Goal: Task Accomplishment & Management: Manage account settings

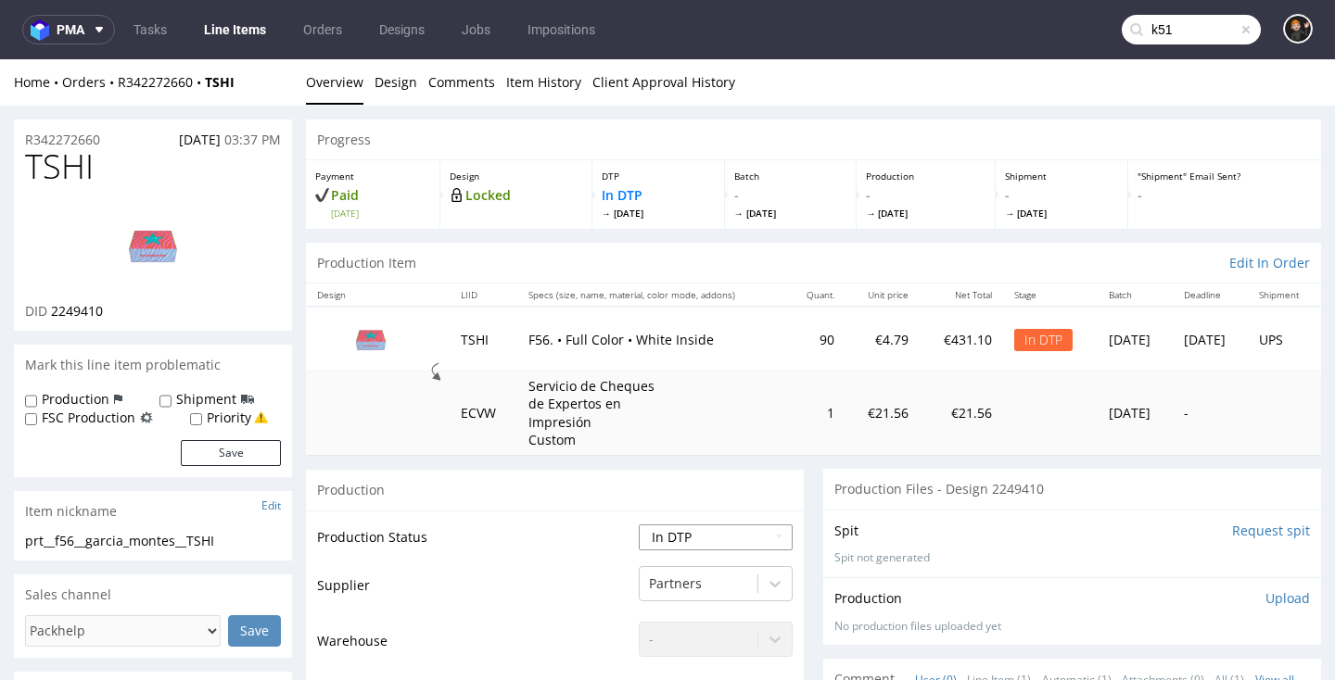
select select "dtp_ca_needed"
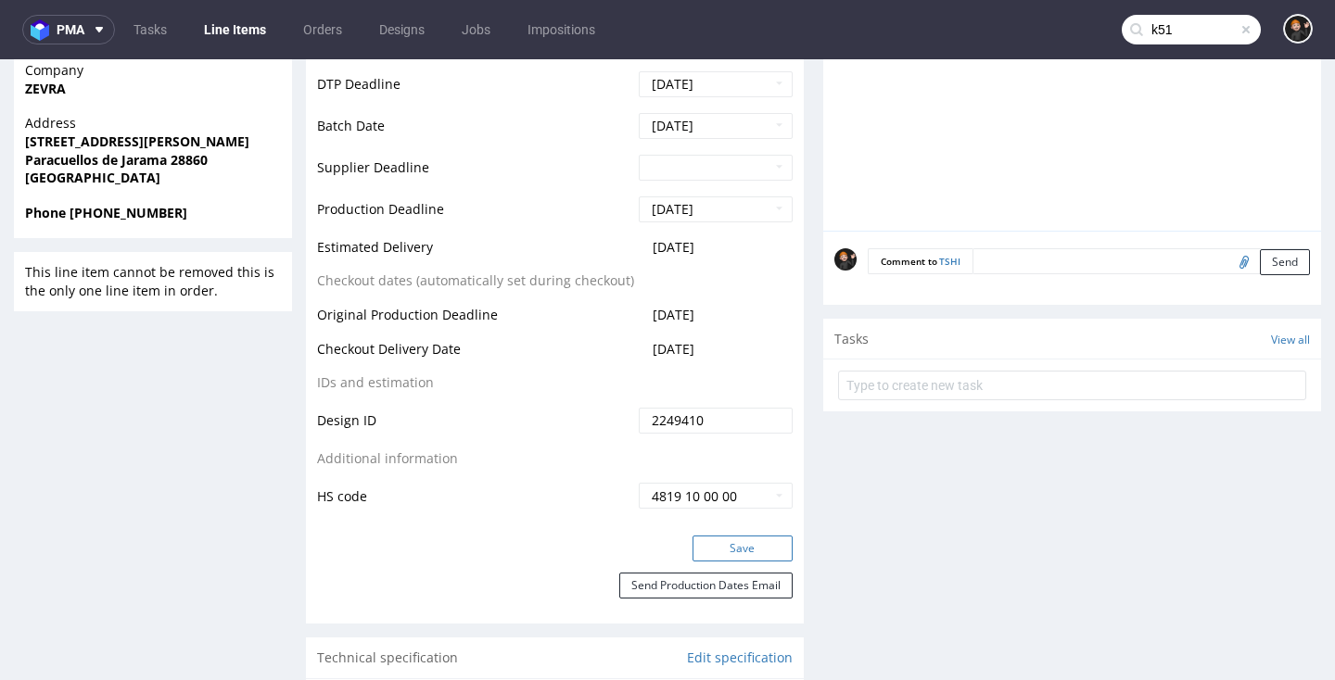
click at [752, 547] on button "Save" at bounding box center [742, 549] width 100 height 26
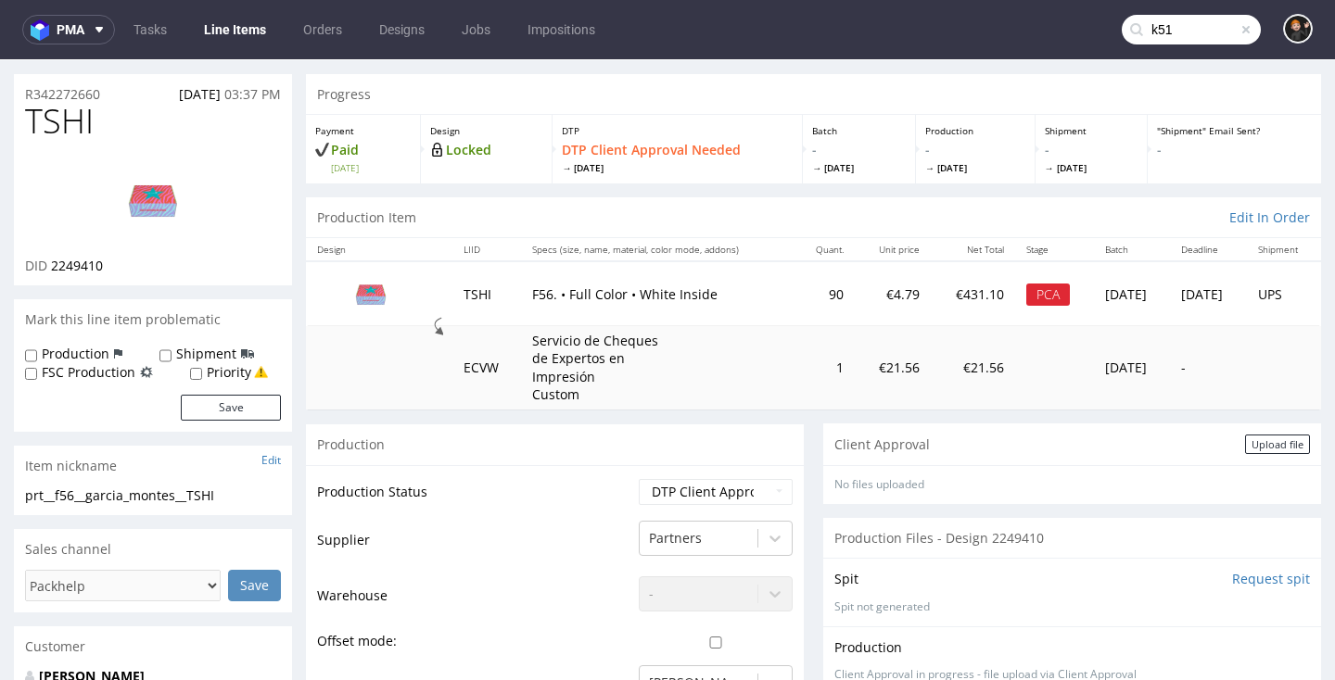
scroll to position [43, 0]
click at [1256, 441] on div "Upload file" at bounding box center [1277, 445] width 65 height 19
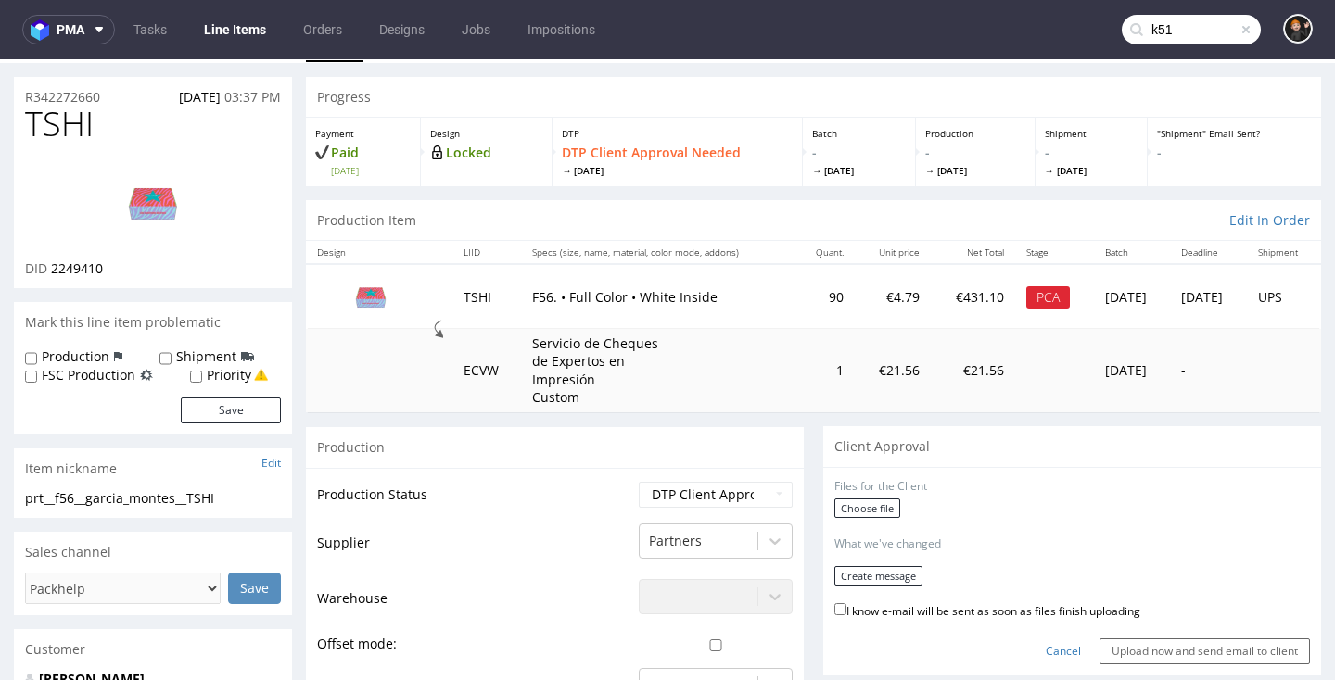
click at [881, 481] on div "Files for the Client" at bounding box center [1071, 487] width 475 height 16
click at [872, 499] on label "Choose file" at bounding box center [867, 508] width 66 height 19
click at [0, 59] on input "Choose file" at bounding box center [0, 59] width 0 height 0
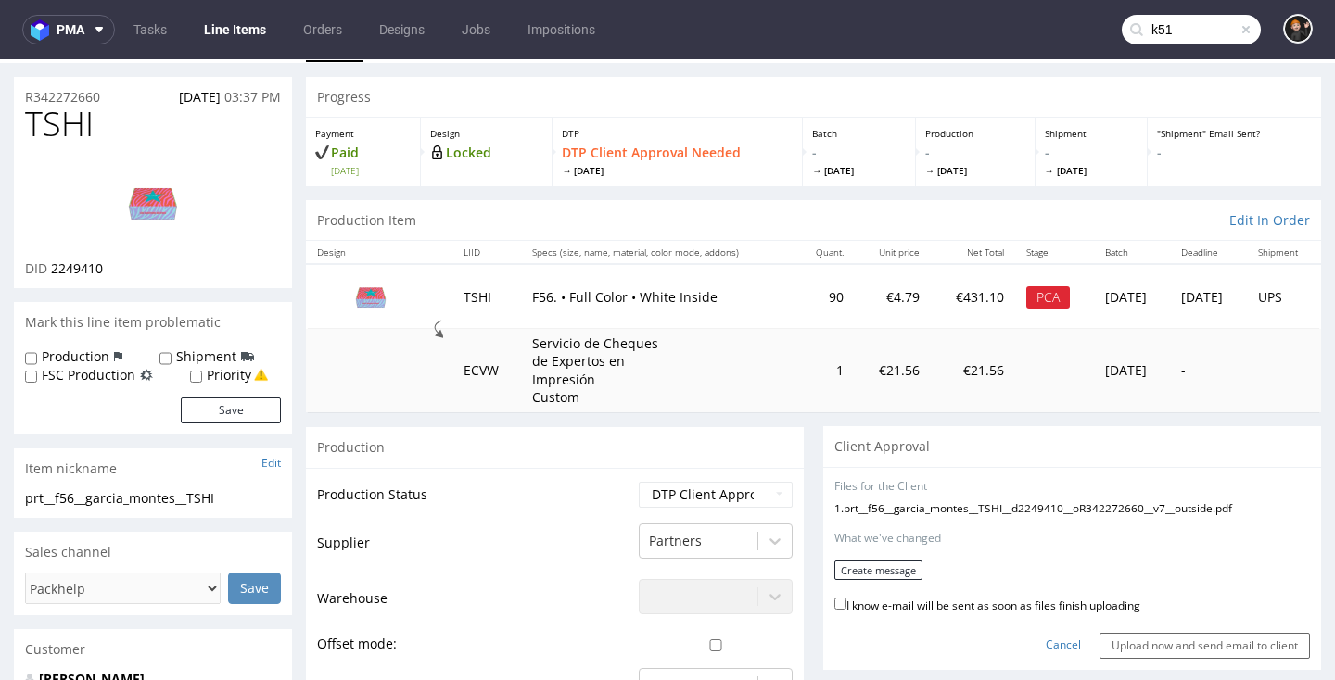
click at [1001, 619] on div "Cancel Upload now and send email to client" at bounding box center [1071, 639] width 475 height 40
click at [991, 600] on label "I know e-mail will be sent as soon as files finish uploading" at bounding box center [987, 604] width 306 height 20
click at [846, 600] on input "I know e-mail will be sent as soon as files finish uploading" at bounding box center [840, 604] width 12 height 12
checkbox input "true"
click at [883, 569] on button "Create message" at bounding box center [878, 570] width 88 height 19
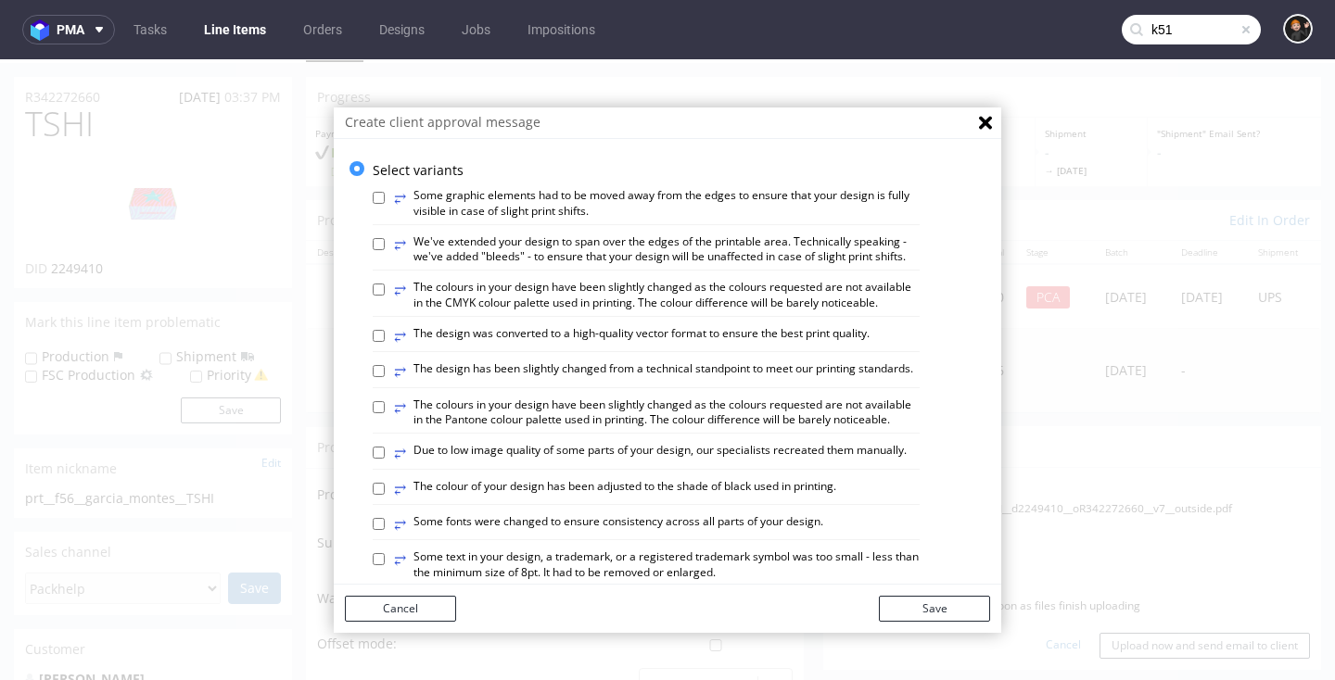
click at [639, 362] on label "⥂ The design has been slightly changed from a technical standpoint to meet our …" at bounding box center [653, 371] width 519 height 20
click at [385, 365] on input "⥂ The design has been slightly changed from a technical standpoint to meet our …" at bounding box center [379, 371] width 12 height 12
checkbox input "true"
click at [528, 246] on label "⥂ We've extended your design to span over the edges of the printable area. Tech…" at bounding box center [657, 251] width 526 height 32
click at [385, 246] on input "⥂ We've extended your design to span over the edges of the printable area. Tech…" at bounding box center [379, 244] width 12 height 12
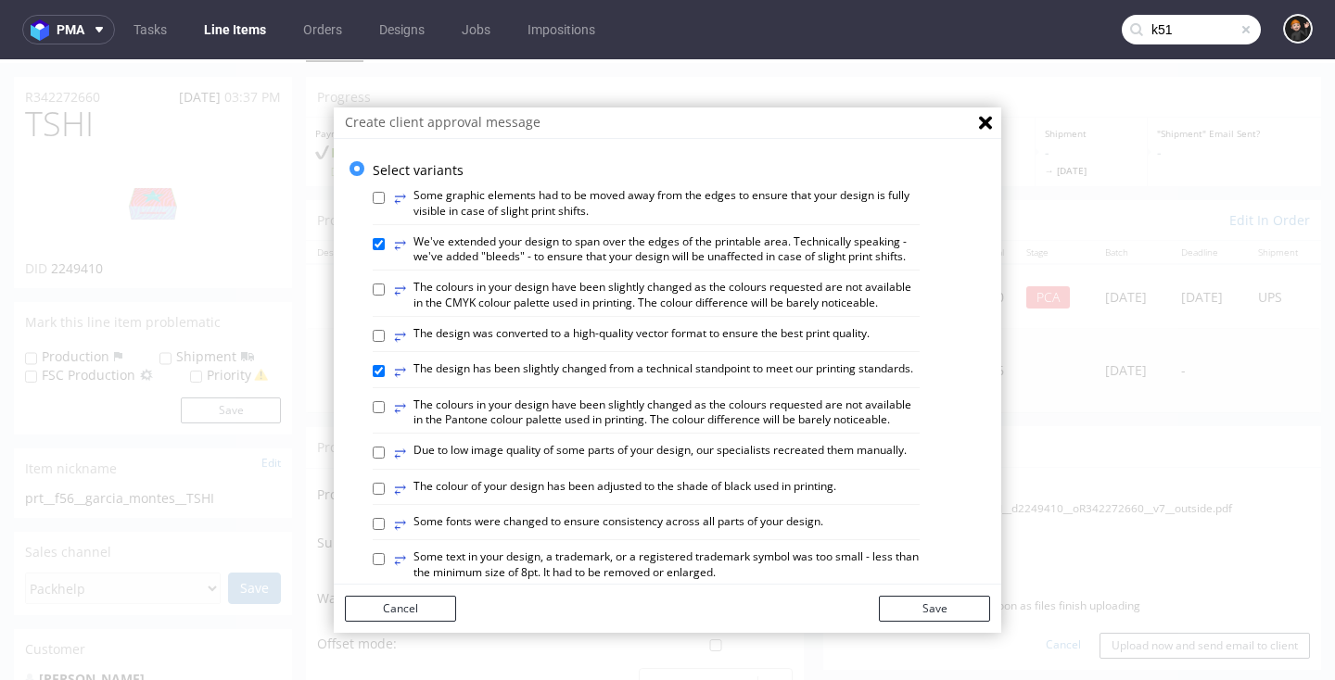
checkbox input "true"
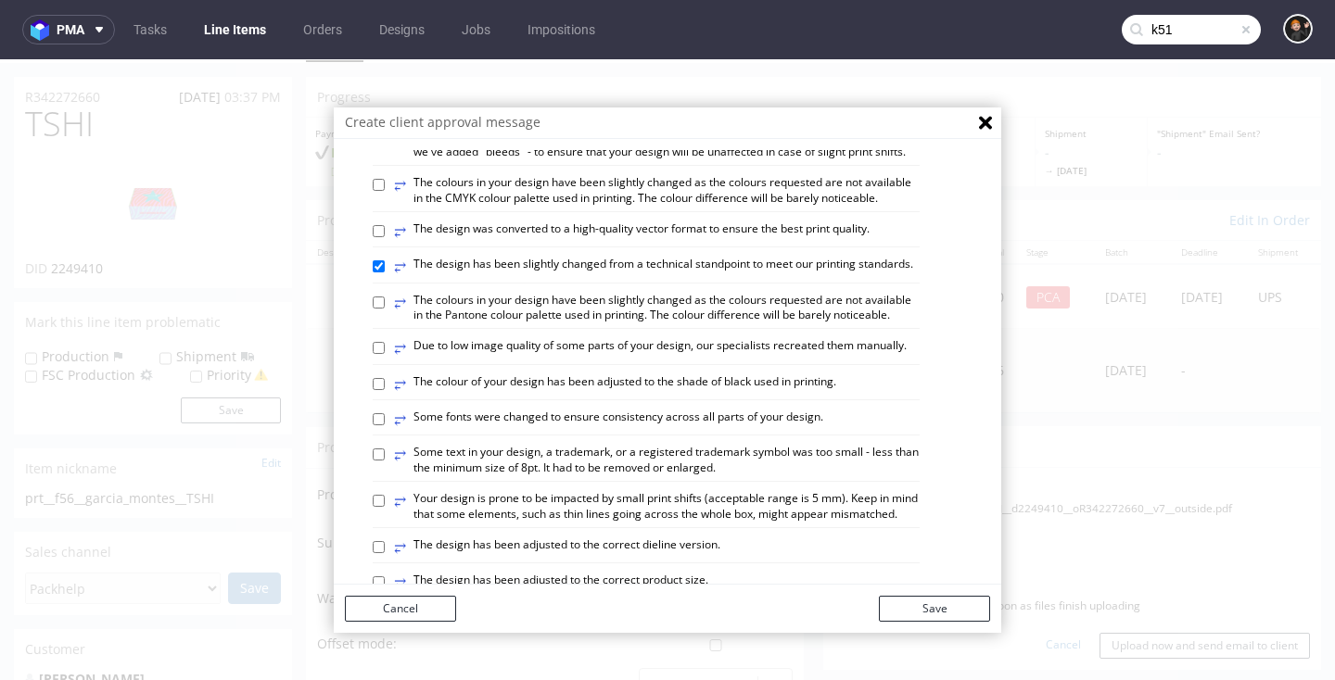
scroll to position [189, 0]
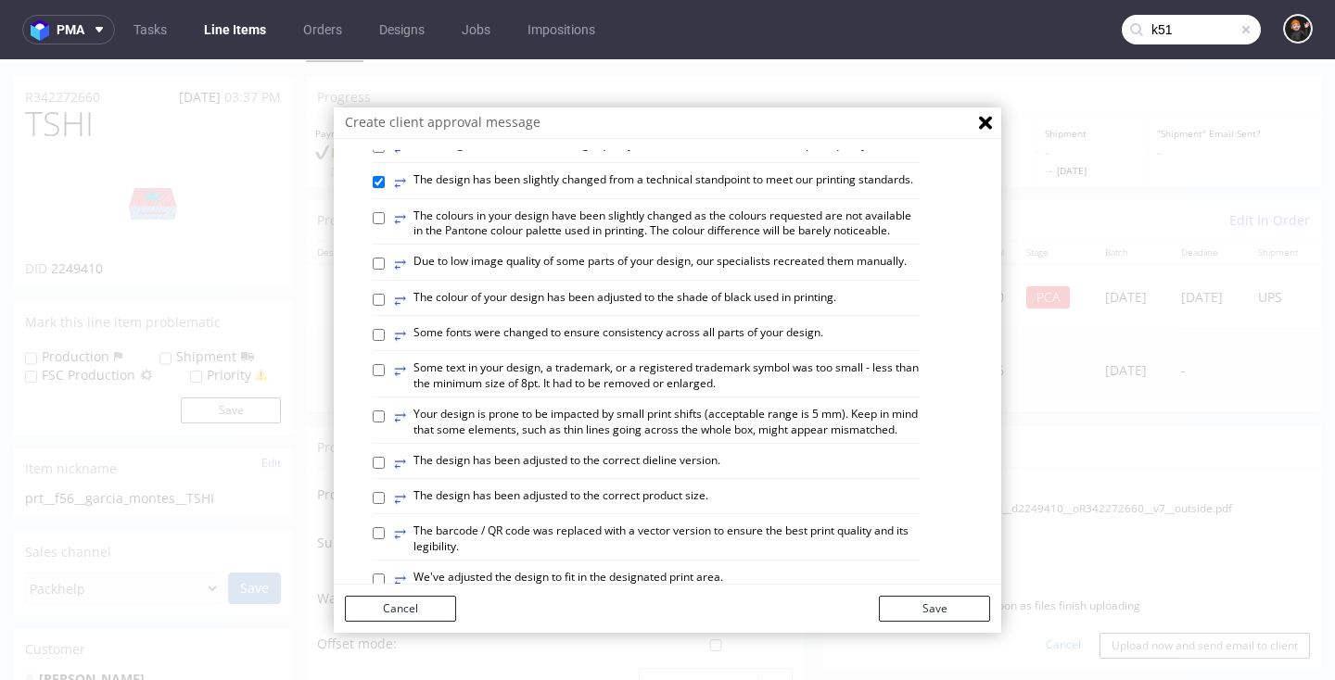
click at [635, 458] on label "⥂ The design has been adjusted to the correct dieline version." at bounding box center [557, 463] width 326 height 20
click at [385, 458] on input "⥂ The design has been adjusted to the correct dieline version." at bounding box center [379, 463] width 12 height 12
checkbox input "true"
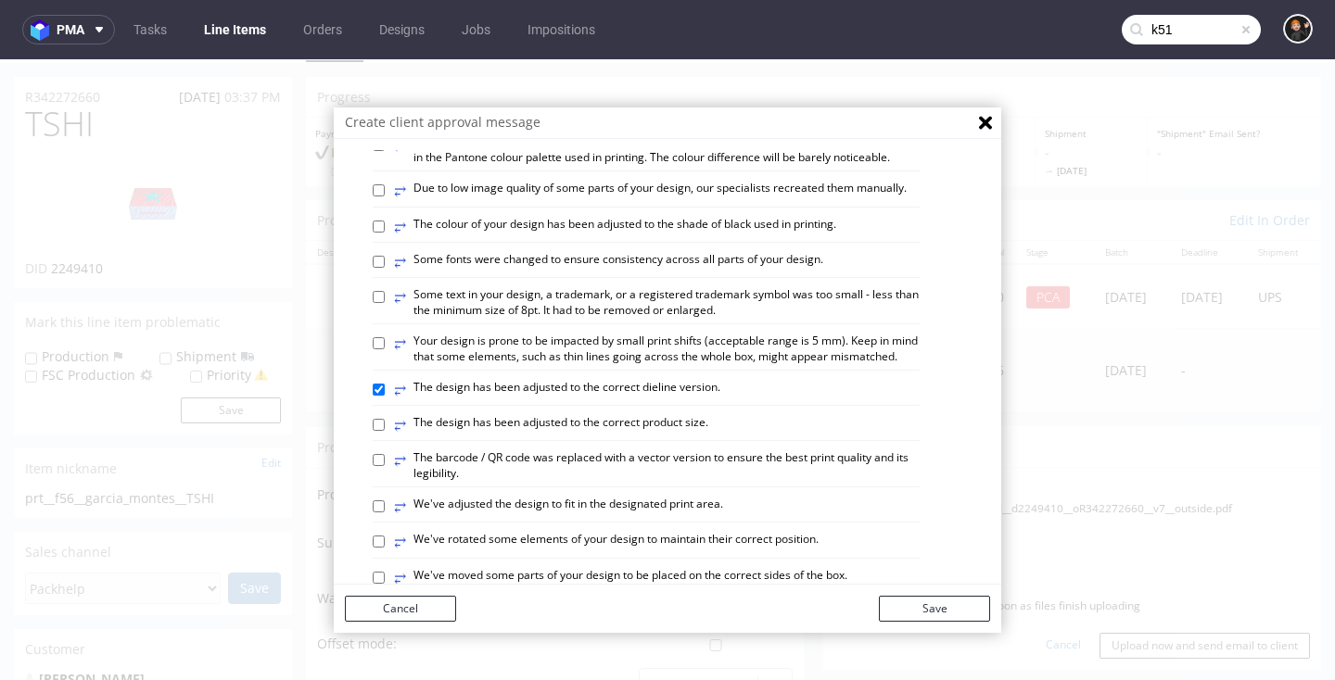
scroll to position [278, 0]
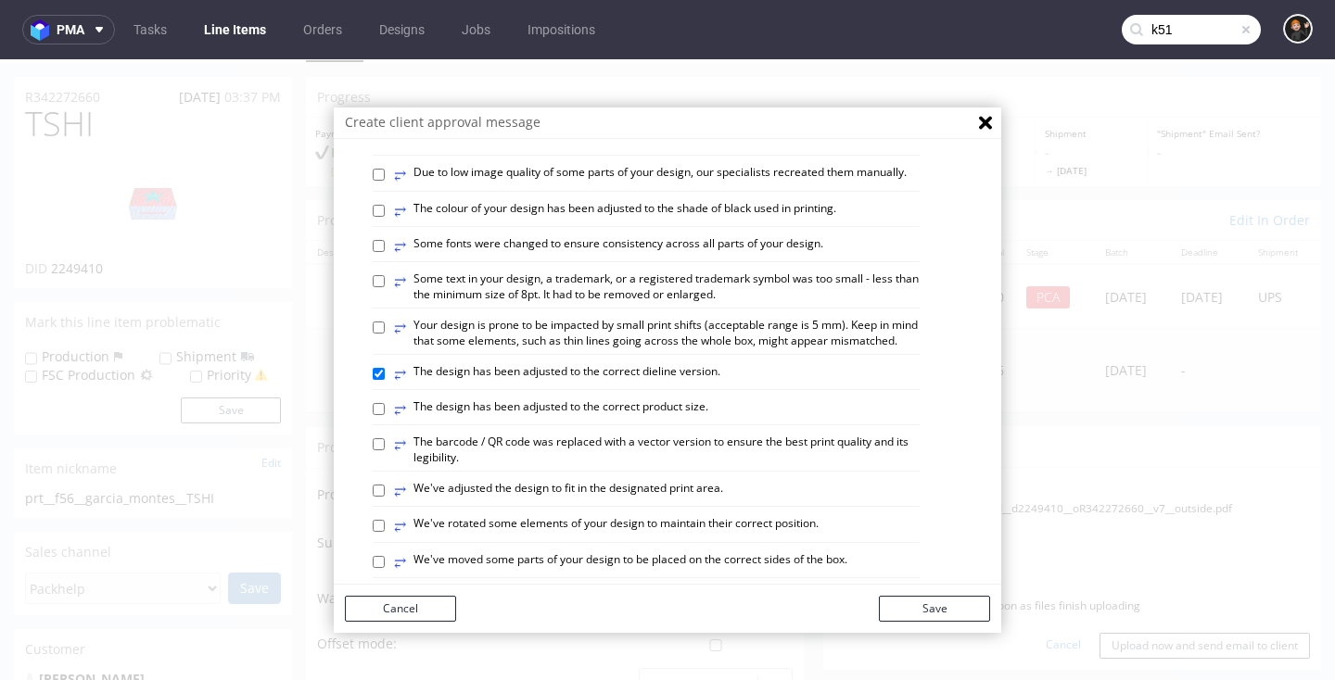
click at [644, 481] on label "⥂ We've adjusted the design to fit in the designated print area." at bounding box center [558, 491] width 329 height 20
click at [385, 485] on input "⥂ We've adjusted the design to fit in the designated print area." at bounding box center [379, 491] width 12 height 12
checkbox input "true"
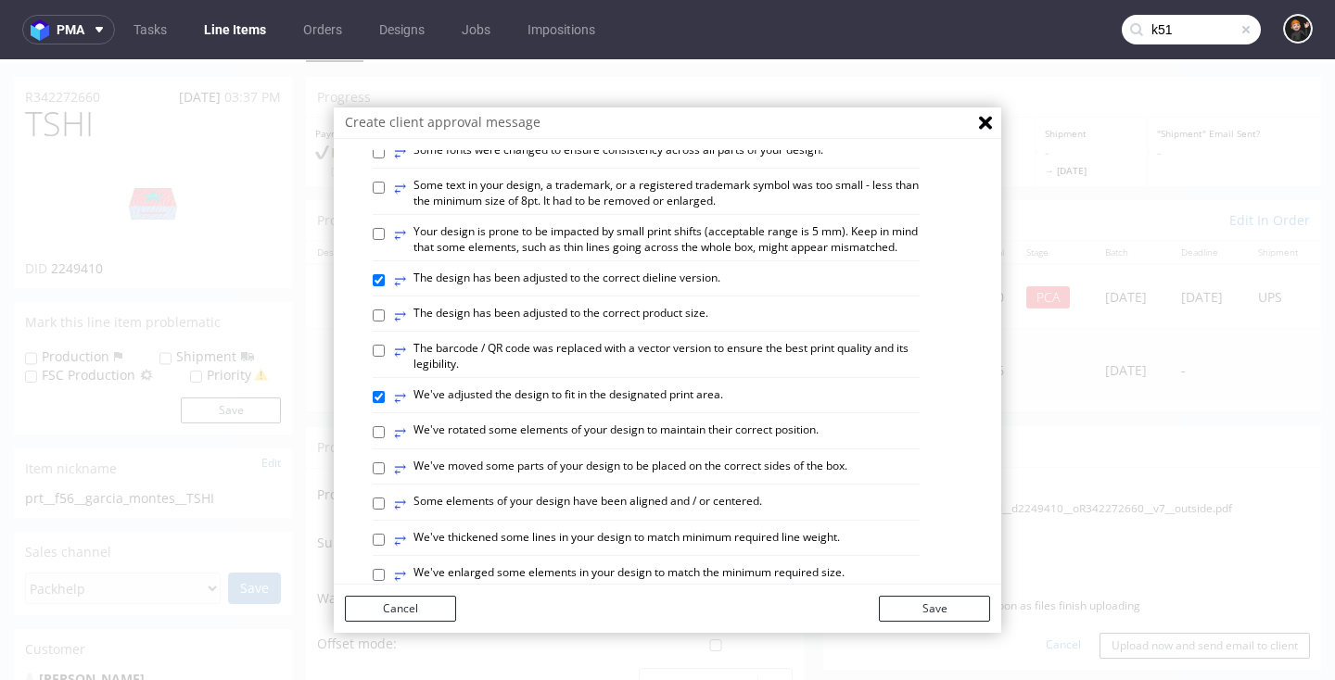
scroll to position [386, 0]
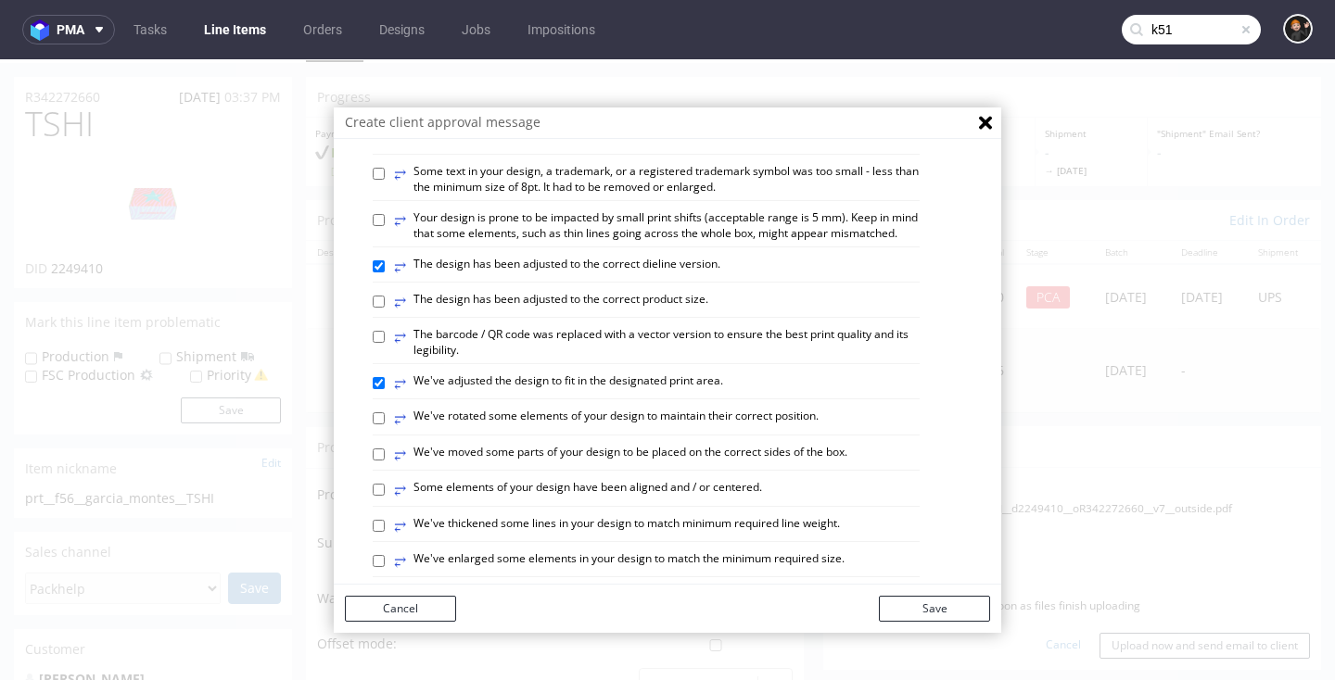
click at [728, 480] on label "⥂ Some elements of your design have been aligned and / or centered." at bounding box center [578, 490] width 368 height 20
click at [385, 484] on input "⥂ Some elements of your design have been aligned and / or centered." at bounding box center [379, 490] width 12 height 12
checkbox input "true"
click at [941, 609] on button "Save" at bounding box center [934, 609] width 111 height 26
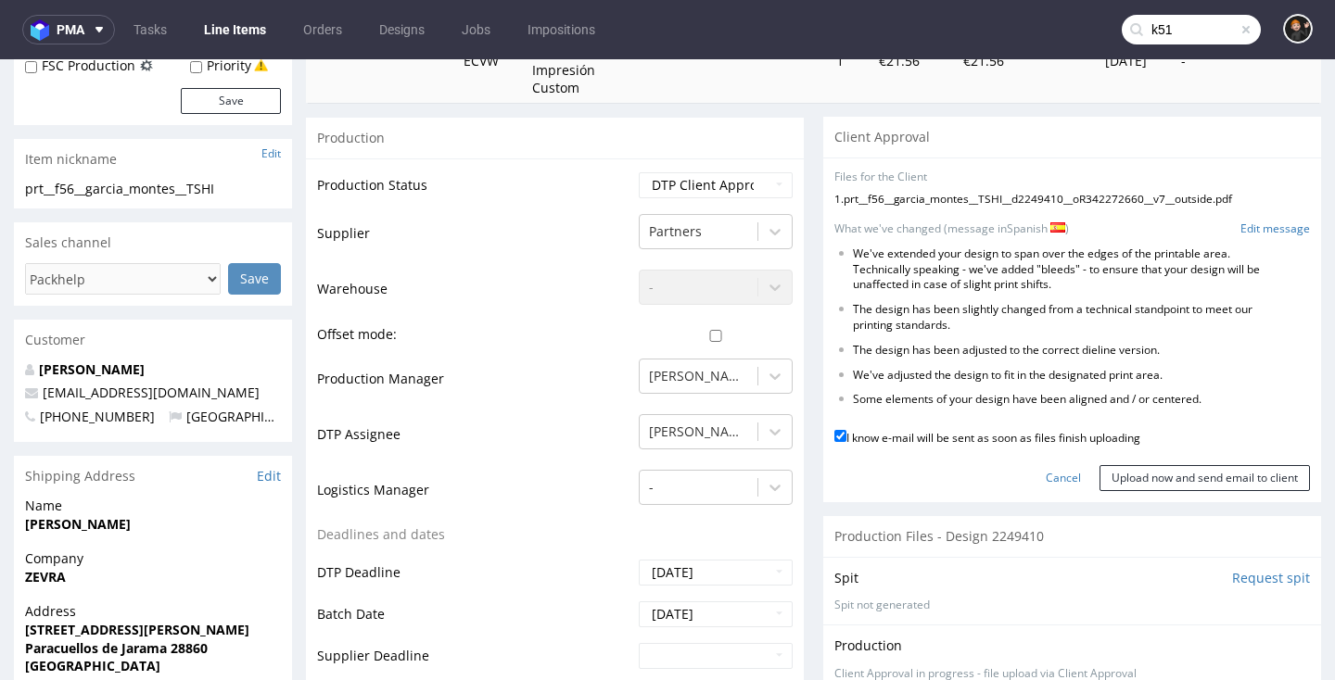
scroll to position [323, 0]
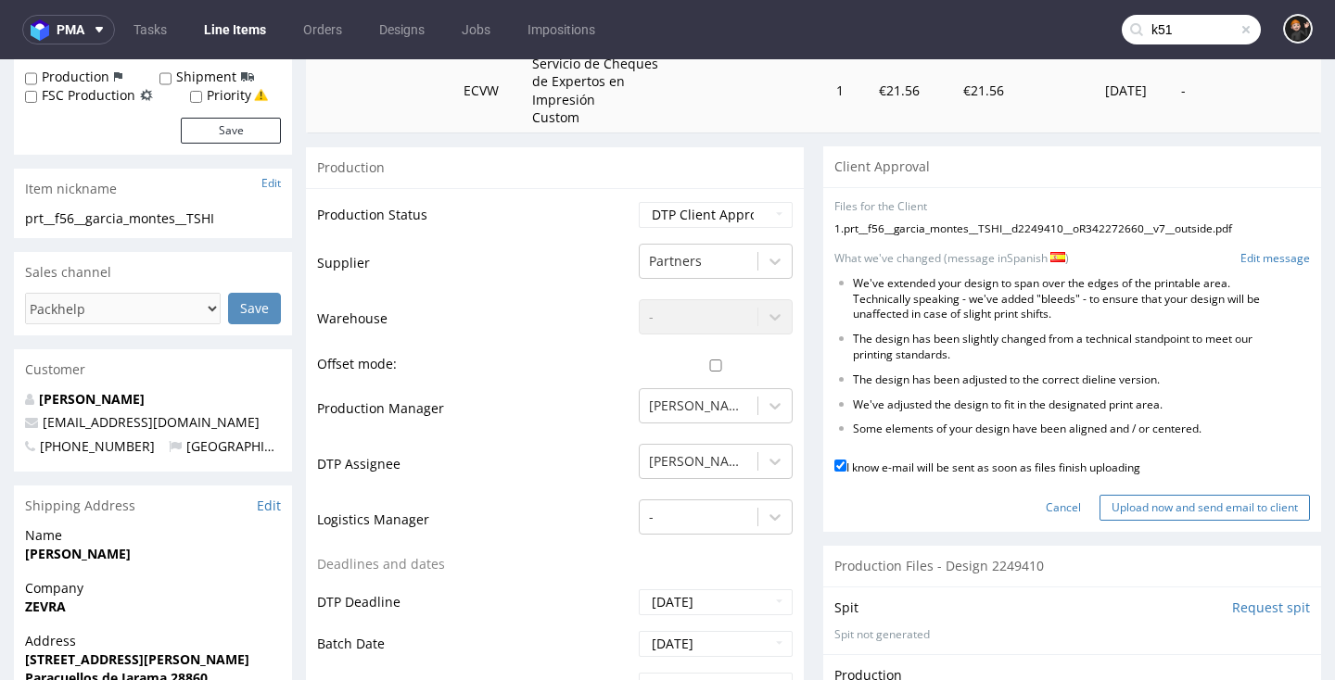
click at [1157, 495] on input "Upload now and send email to client" at bounding box center [1204, 508] width 210 height 26
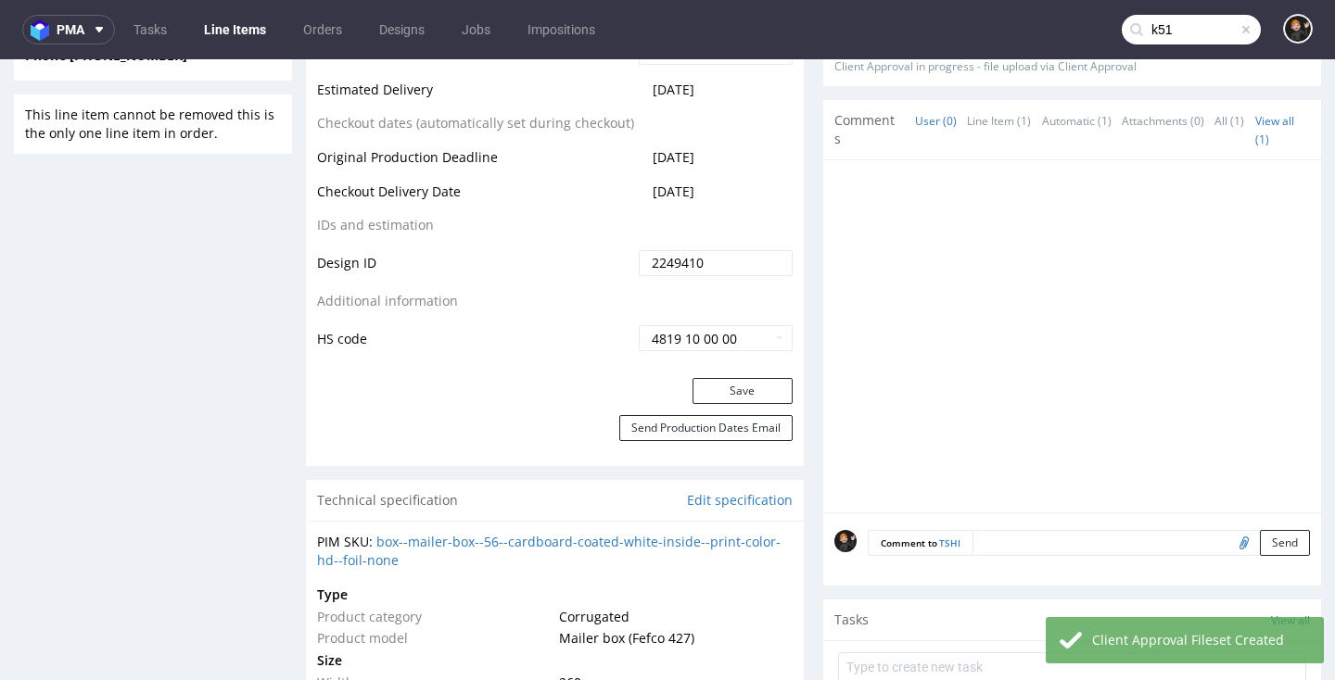
scroll to position [995, 0]
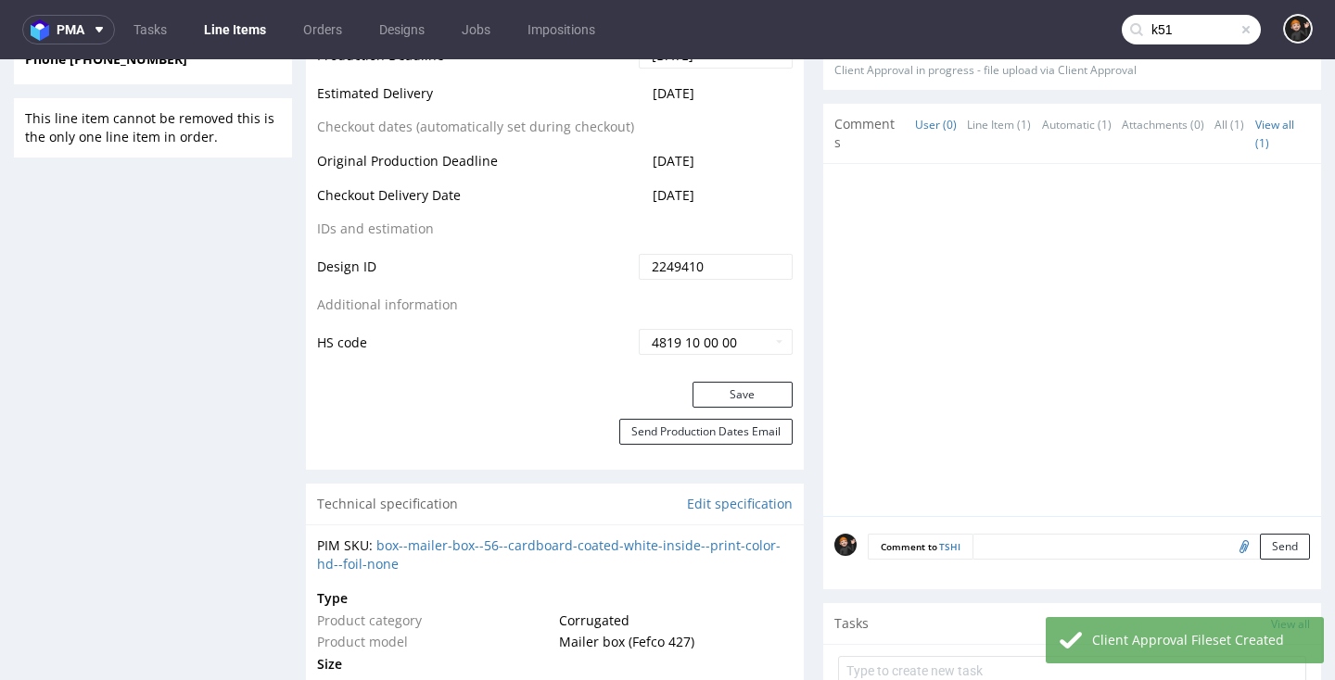
click at [763, 382] on button "Save" at bounding box center [742, 395] width 100 height 26
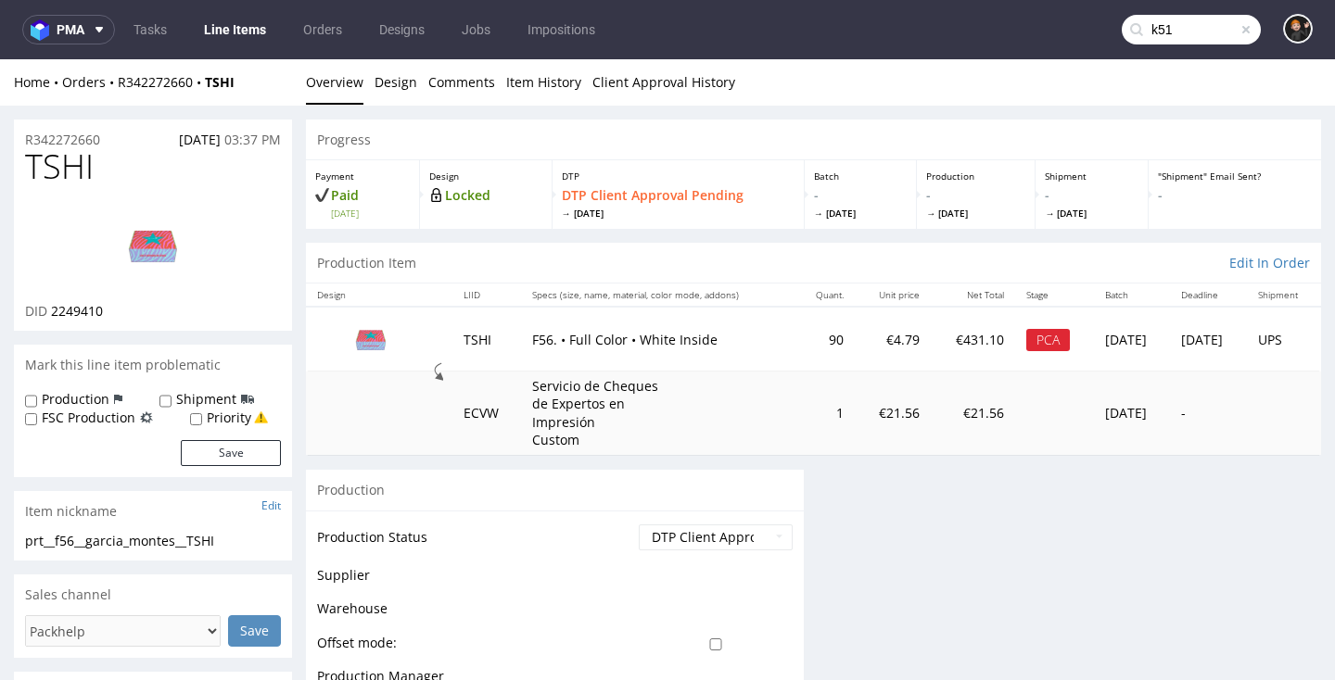
scroll to position [0, 0]
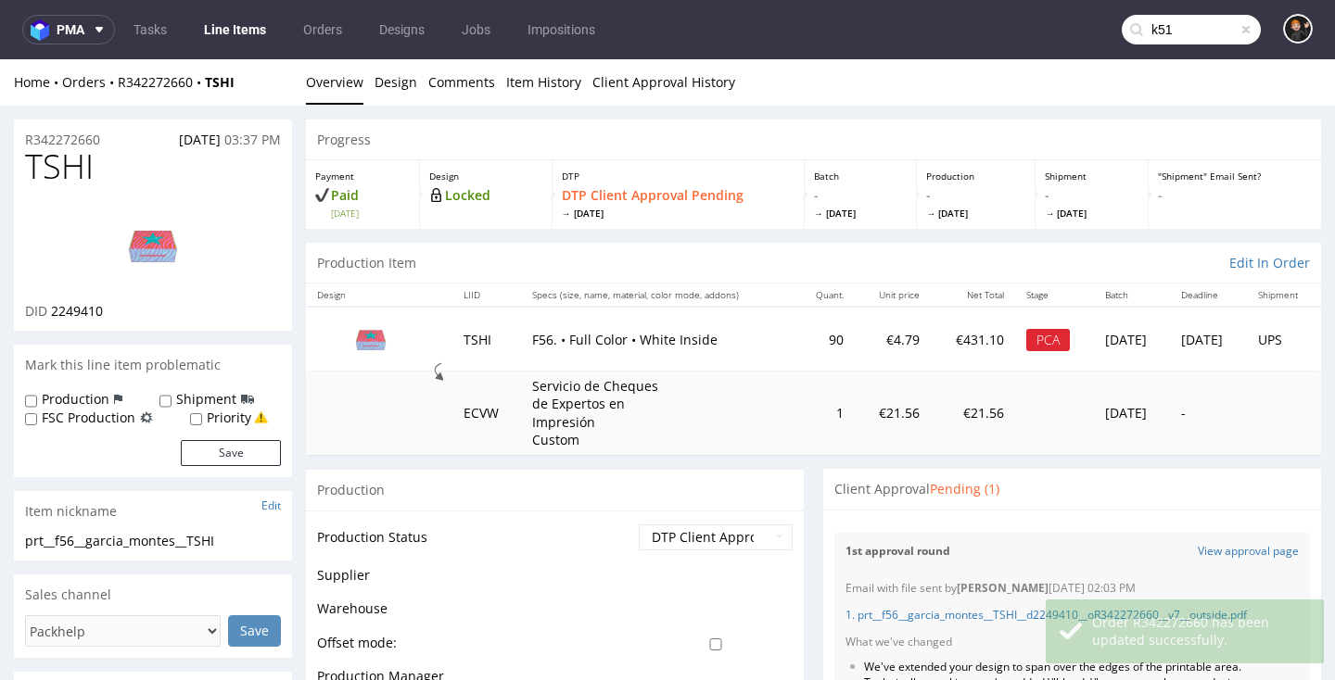
click at [221, 30] on link "Line Items" at bounding box center [235, 30] width 84 height 30
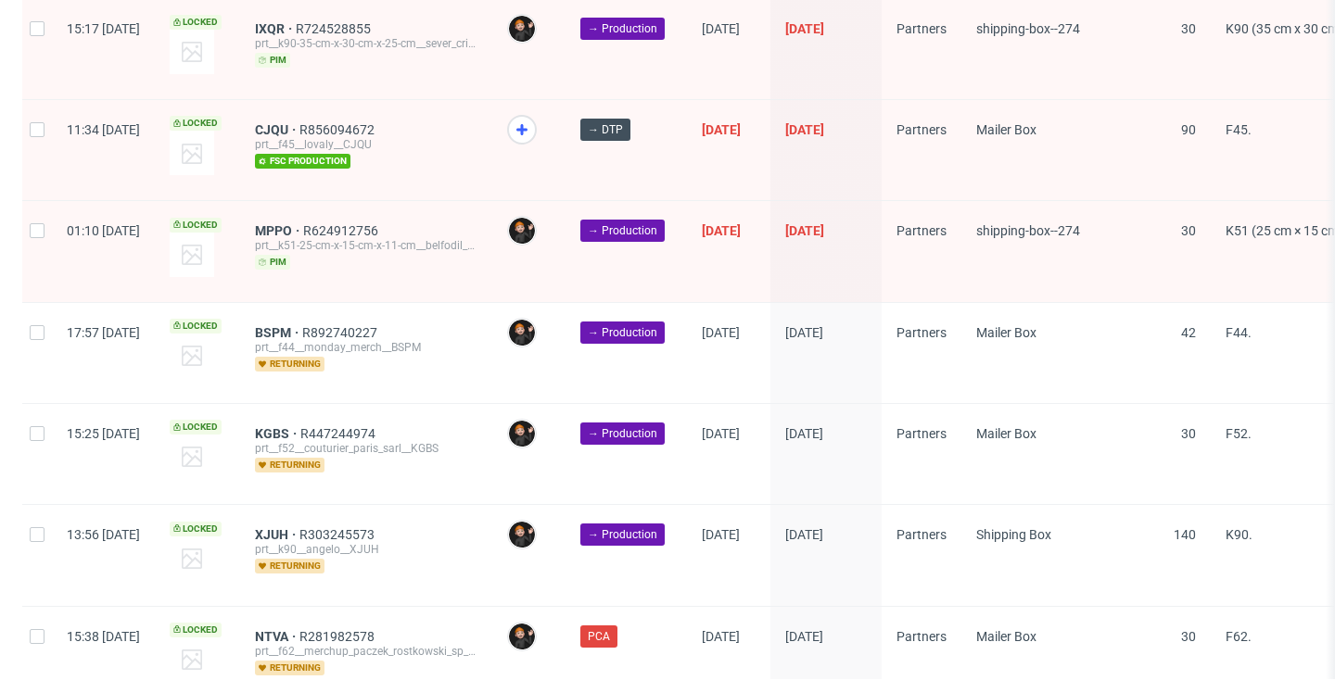
scroll to position [3050, 0]
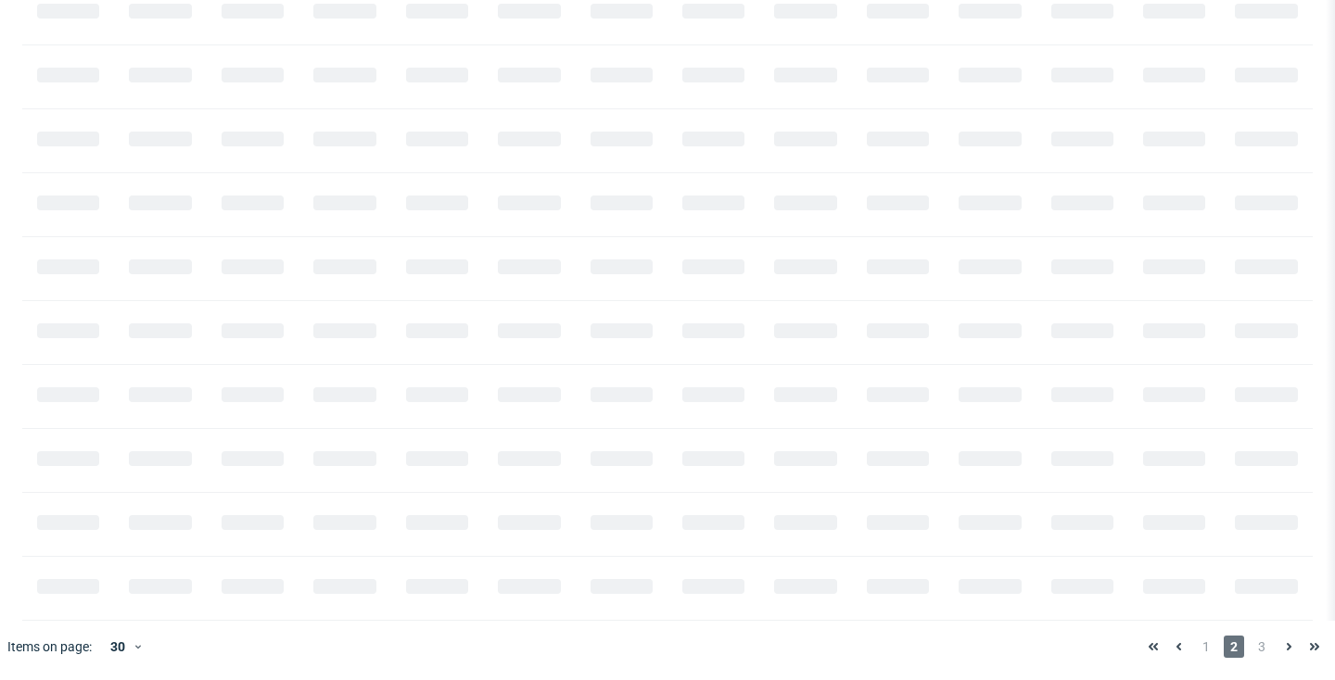
scroll to position [0, 2234]
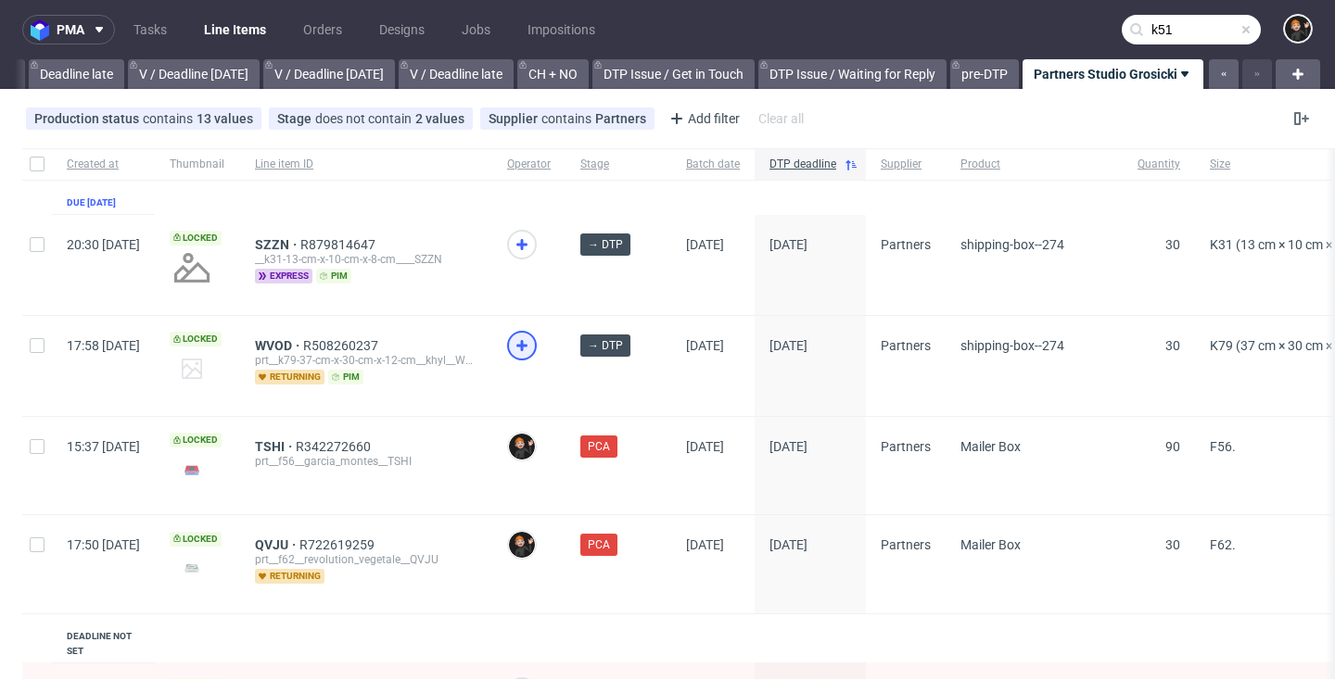
click at [537, 348] on div at bounding box center [522, 346] width 30 height 30
click at [527, 244] on use at bounding box center [521, 244] width 11 height 11
